Goal: Task Accomplishment & Management: Use online tool/utility

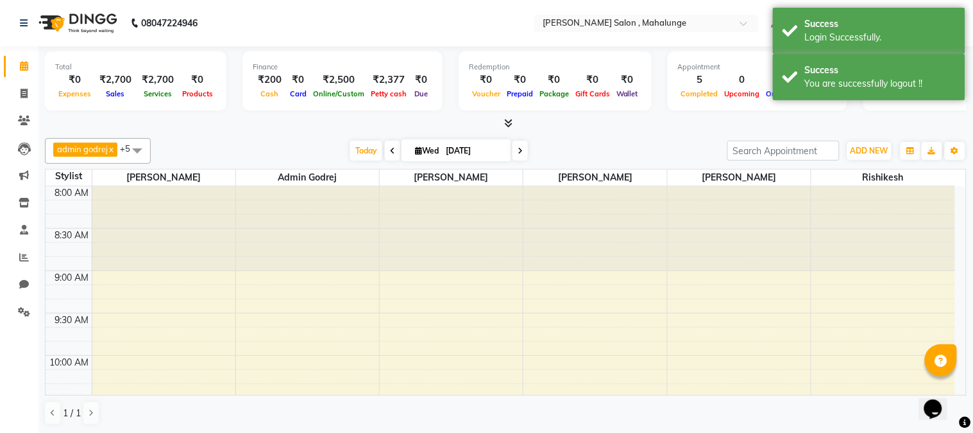
click at [509, 121] on icon at bounding box center [508, 123] width 8 height 10
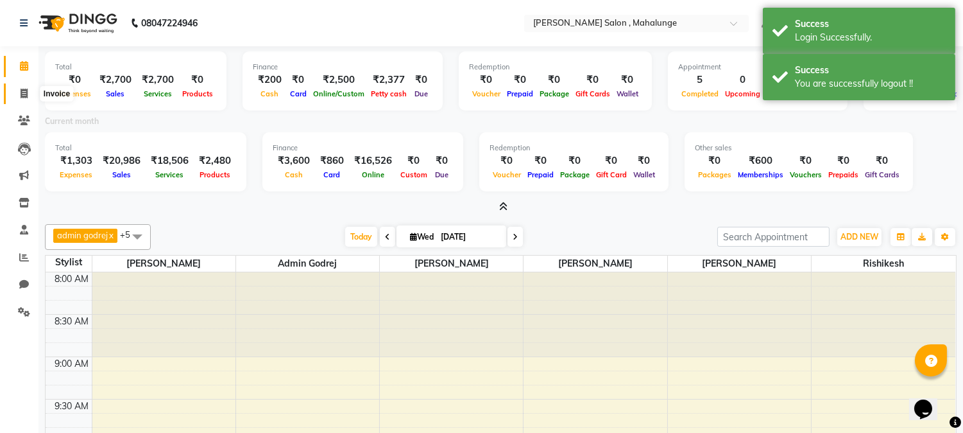
click at [27, 92] on icon at bounding box center [24, 94] width 7 height 10
select select "7250"
select select "service"
